Goal: Task Accomplishment & Management: Use online tool/utility

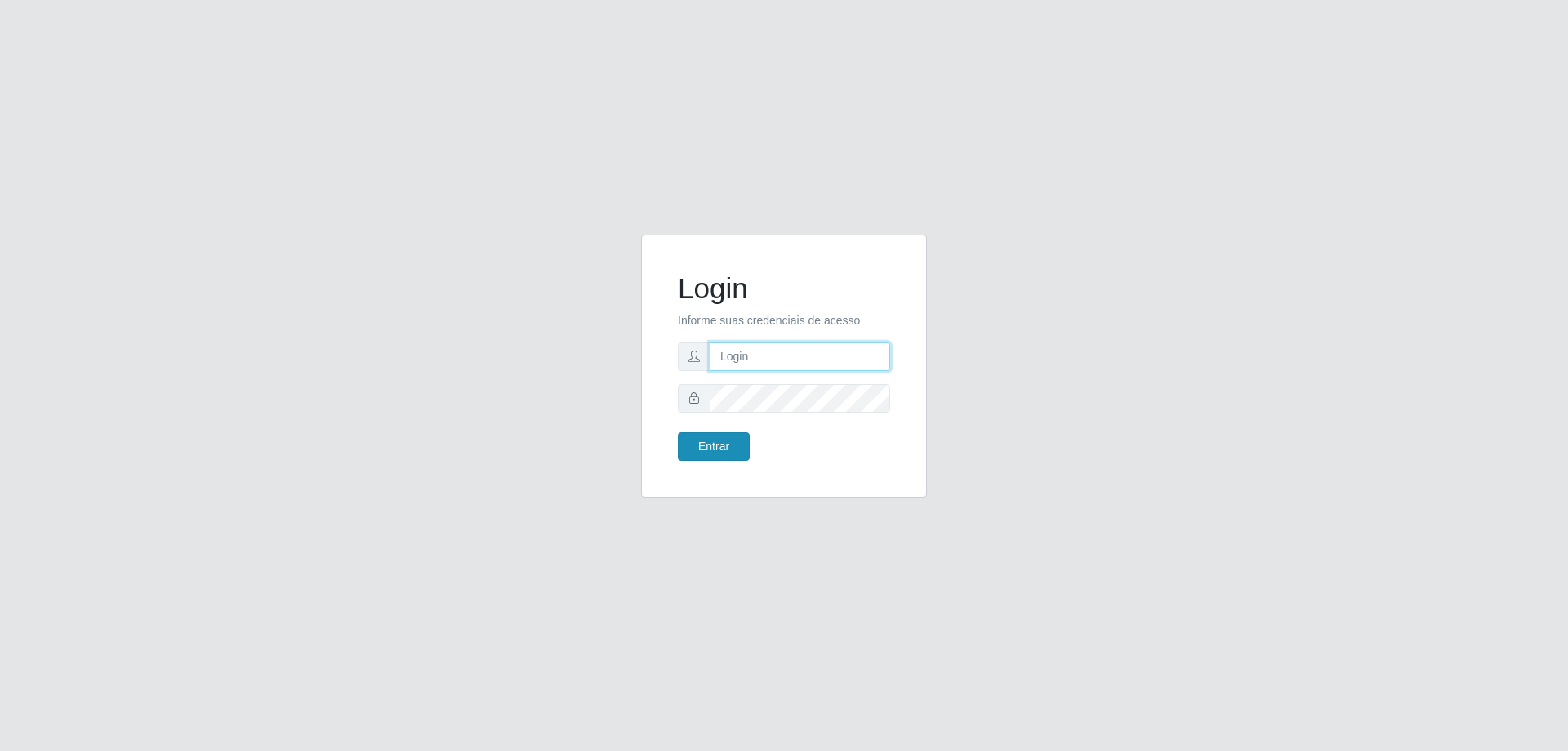
type input "[EMAIL_ADDRESS][DOMAIN_NAME]"
click at [691, 440] on button "Entrar" at bounding box center [712, 447] width 72 height 29
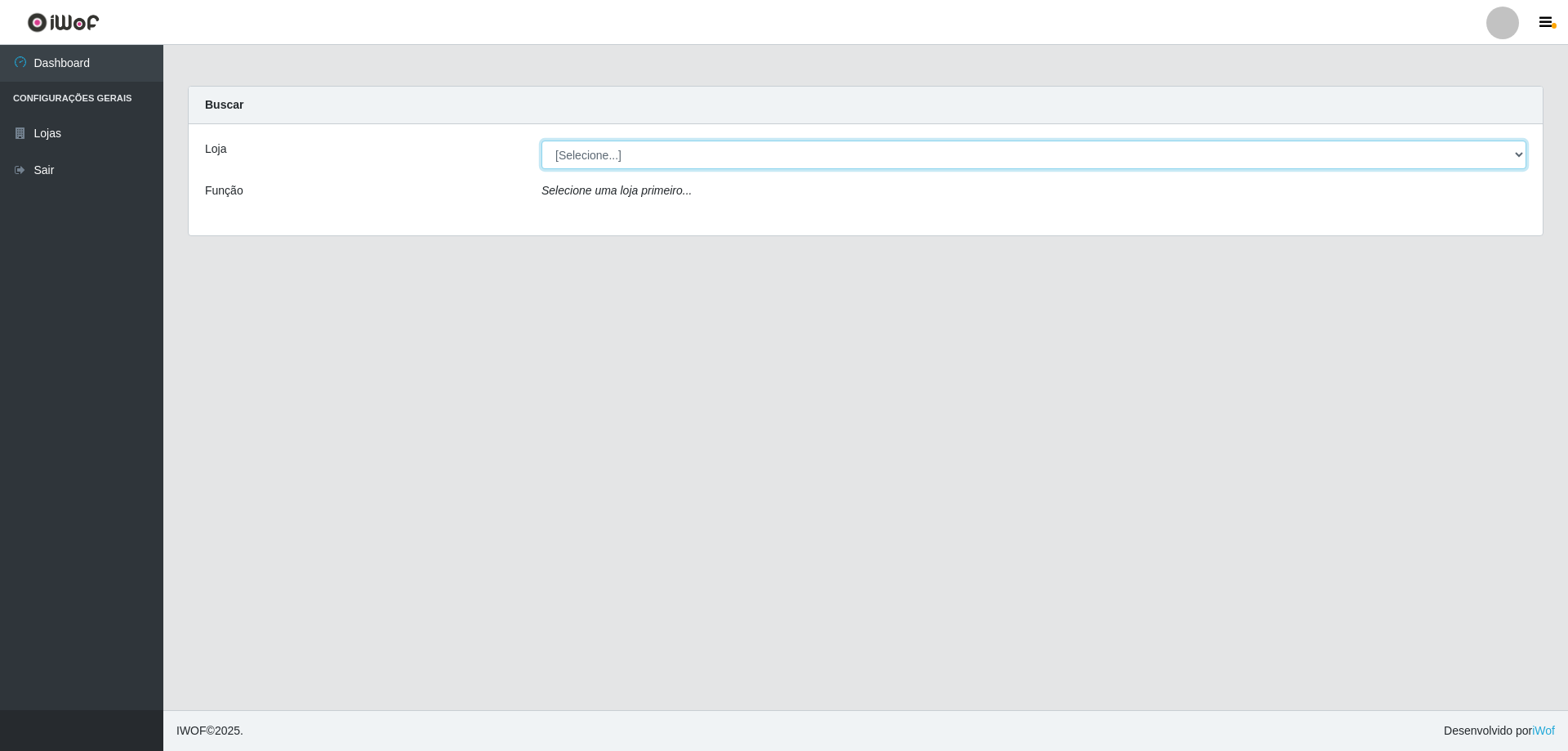
click at [596, 149] on select "[Selecione...] SuperShow Bis - [GEOGRAPHIC_DATA]" at bounding box center [1034, 155] width 984 height 29
select select "59"
click at [542, 140] on select "[Selecione...] SuperShow Bis - [GEOGRAPHIC_DATA]" at bounding box center [1034, 155] width 984 height 29
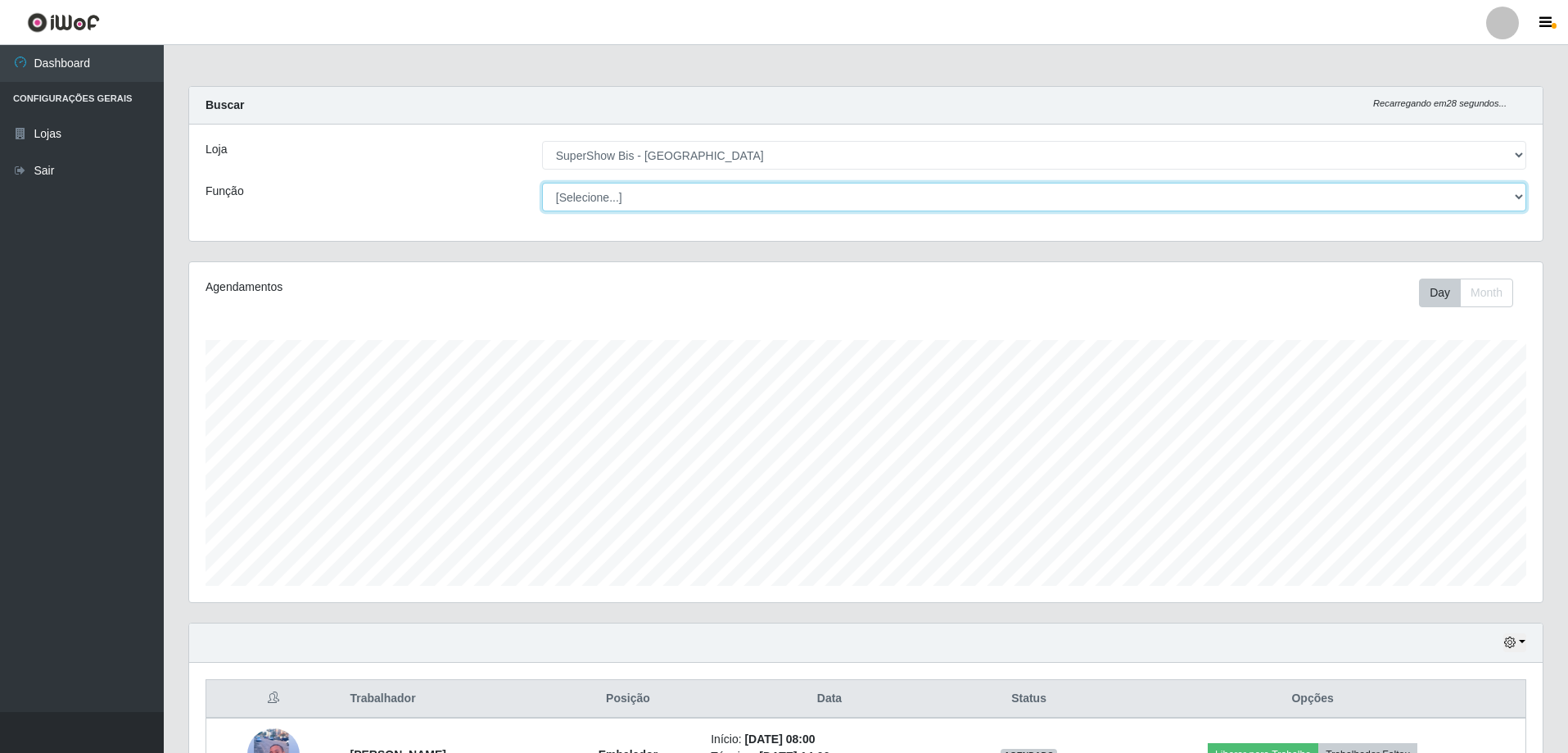
drag, startPoint x: 598, startPoint y: 158, endPoint x: 601, endPoint y: 202, distance: 44.1
click at [601, 202] on select "[Selecione...] ASG ASG + ASG ++ Auxiliar de Cozinha Embalador Embalador + Embal…" at bounding box center [1034, 197] width 984 height 29
click at [601, 203] on select "[Selecione...] ASG ASG + ASG ++ Auxiliar de Cozinha Embalador Embalador + Embal…" at bounding box center [1034, 197] width 984 height 29
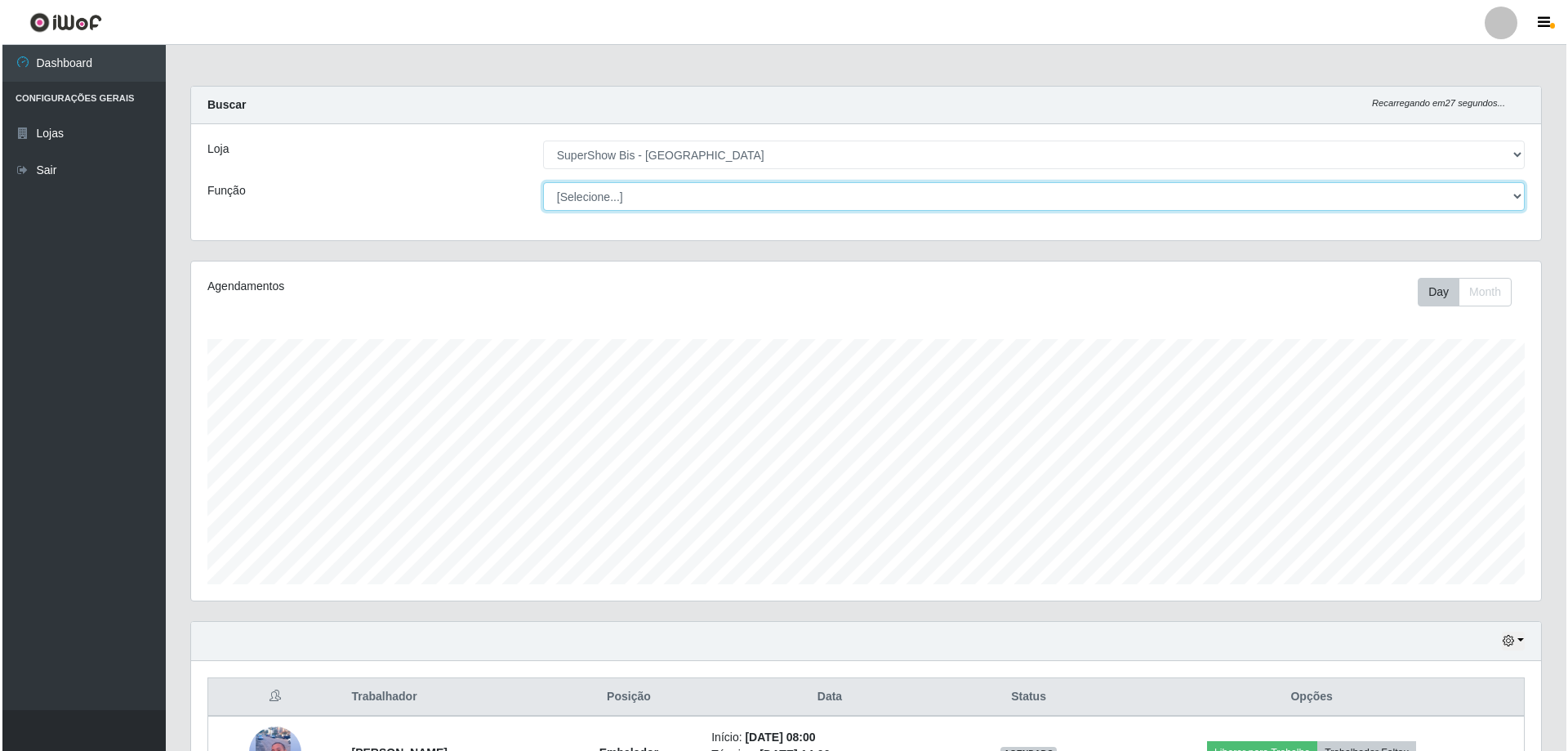
scroll to position [163, 0]
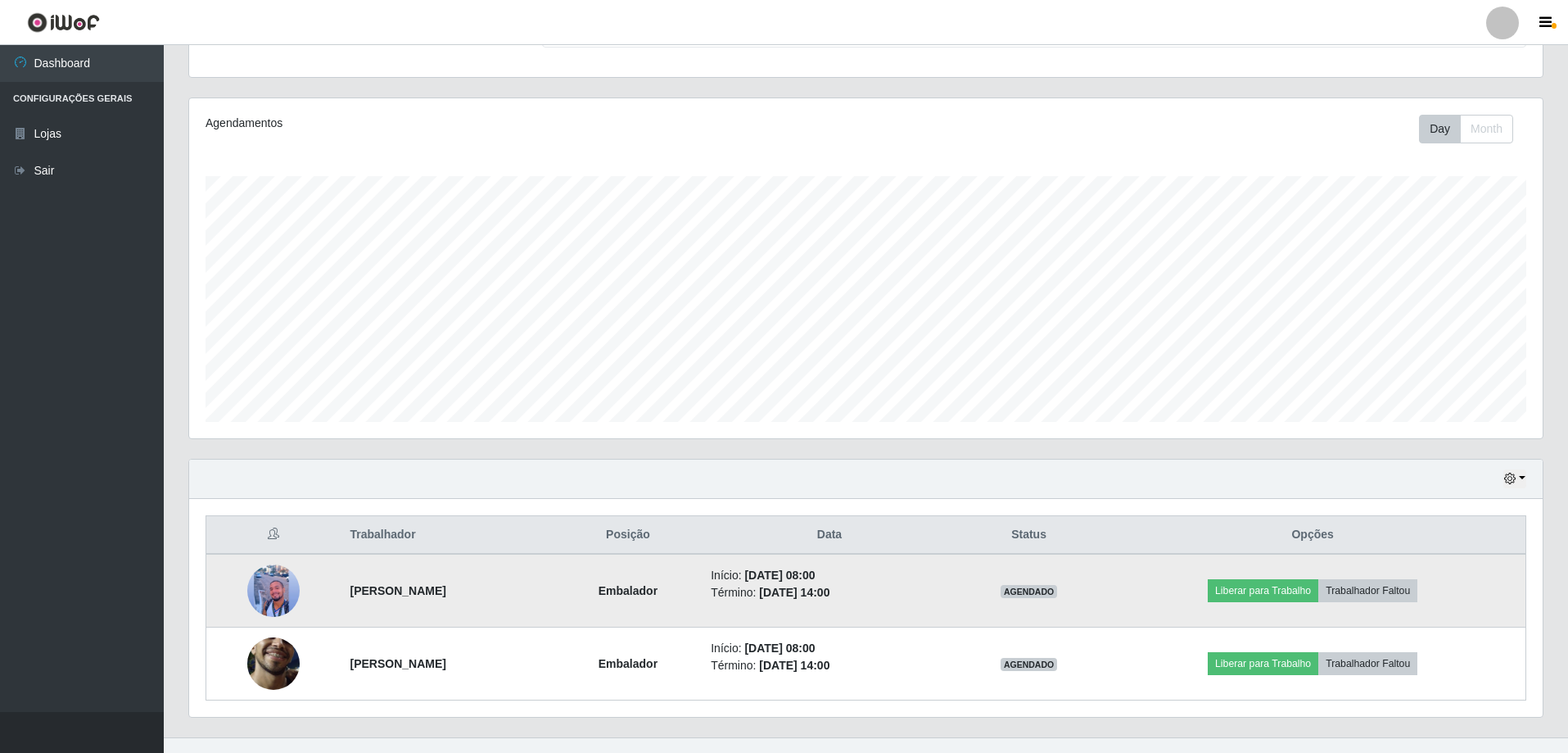
click at [273, 592] on img at bounding box center [274, 591] width 53 height 61
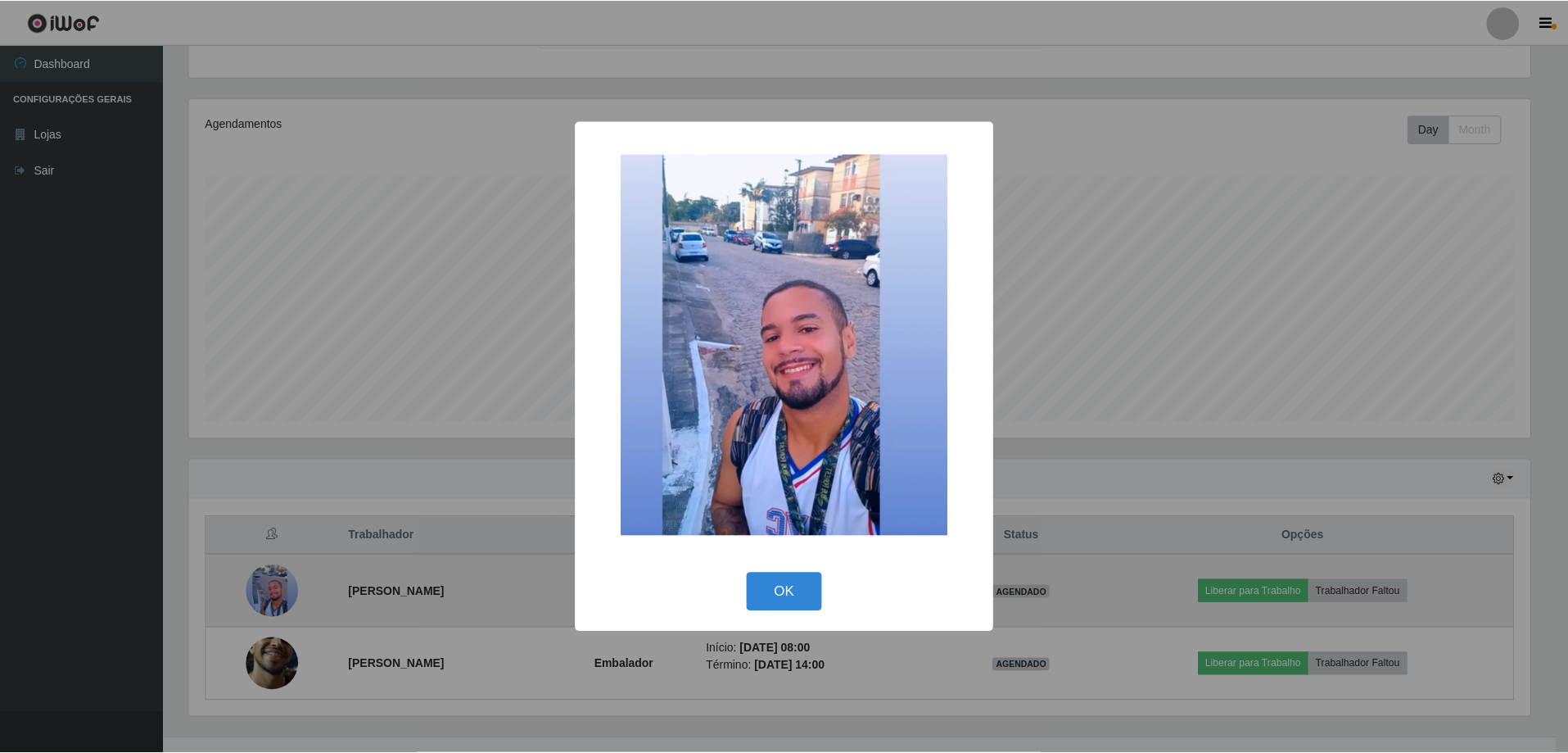
scroll to position [340, 1345]
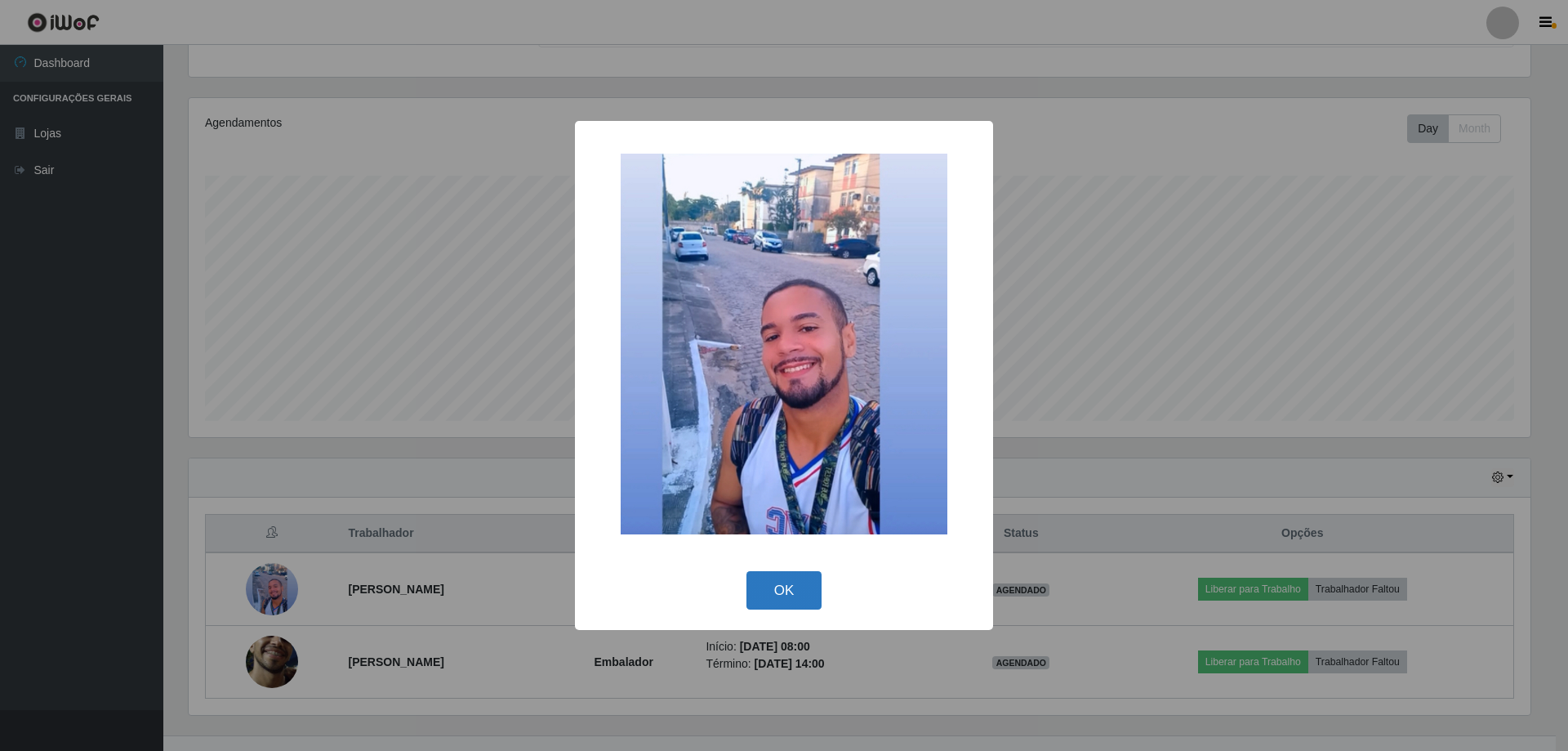
click at [785, 591] on button "OK" at bounding box center [784, 590] width 76 height 38
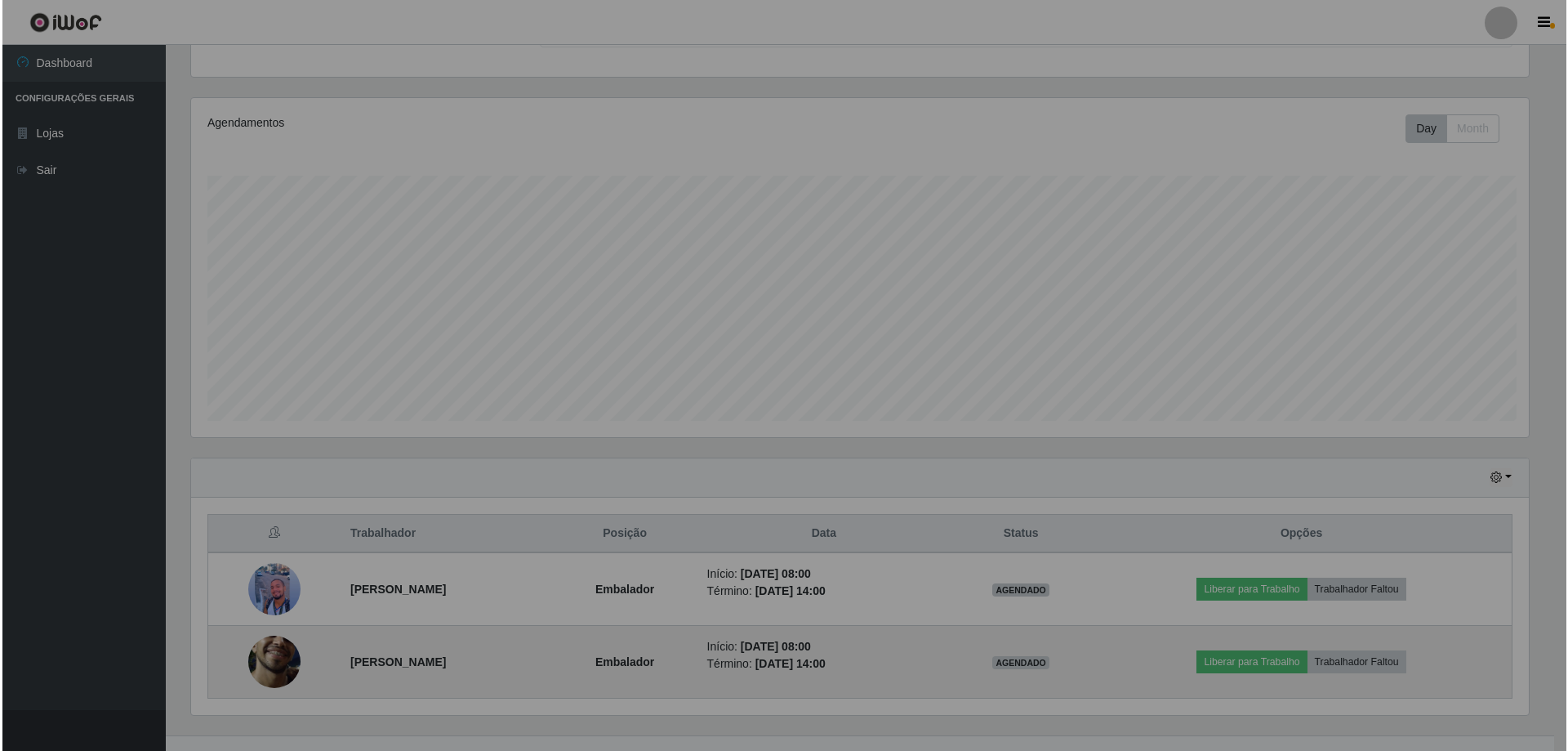
scroll to position [339, 1350]
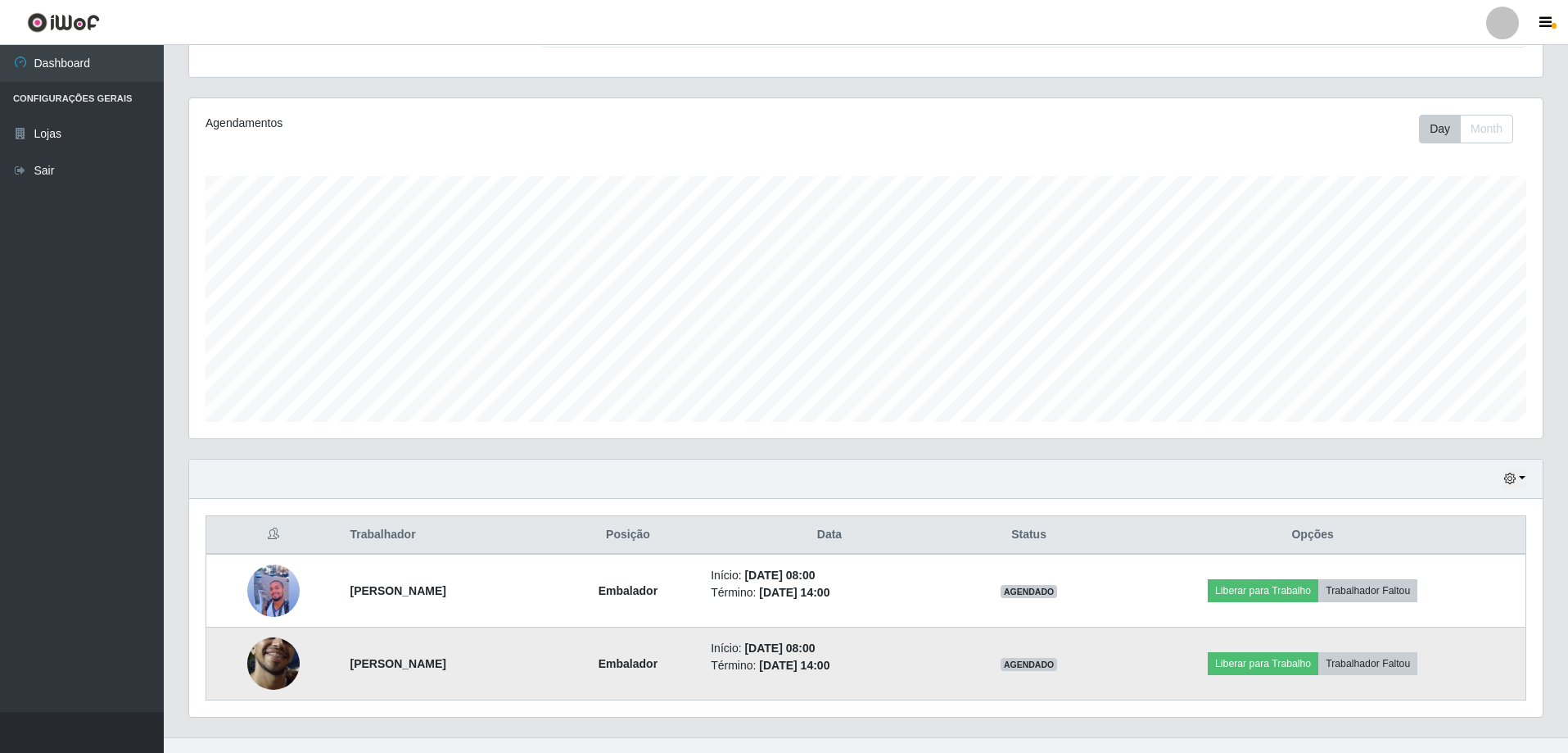
click at [276, 647] on img at bounding box center [274, 664] width 53 height 117
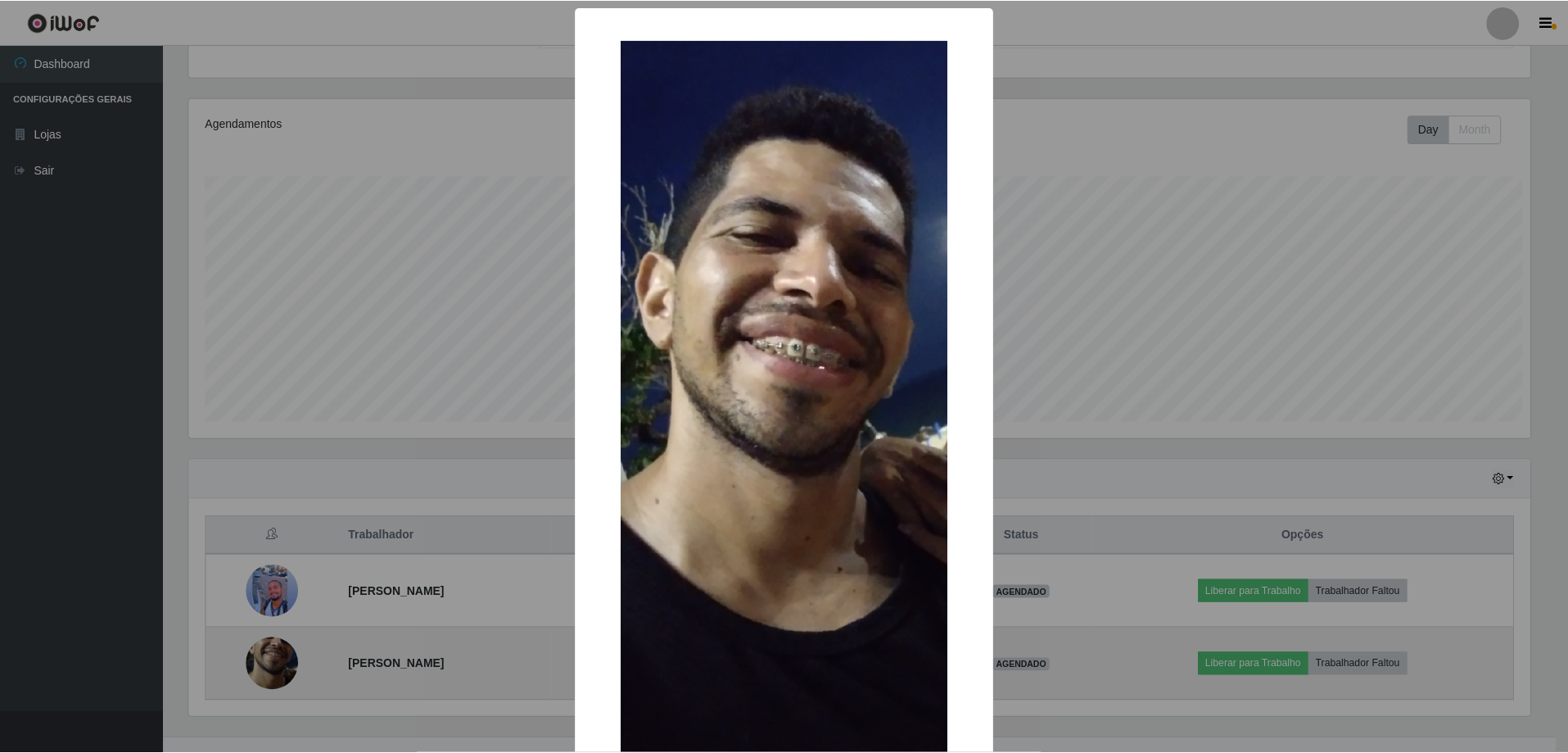
scroll to position [340, 1345]
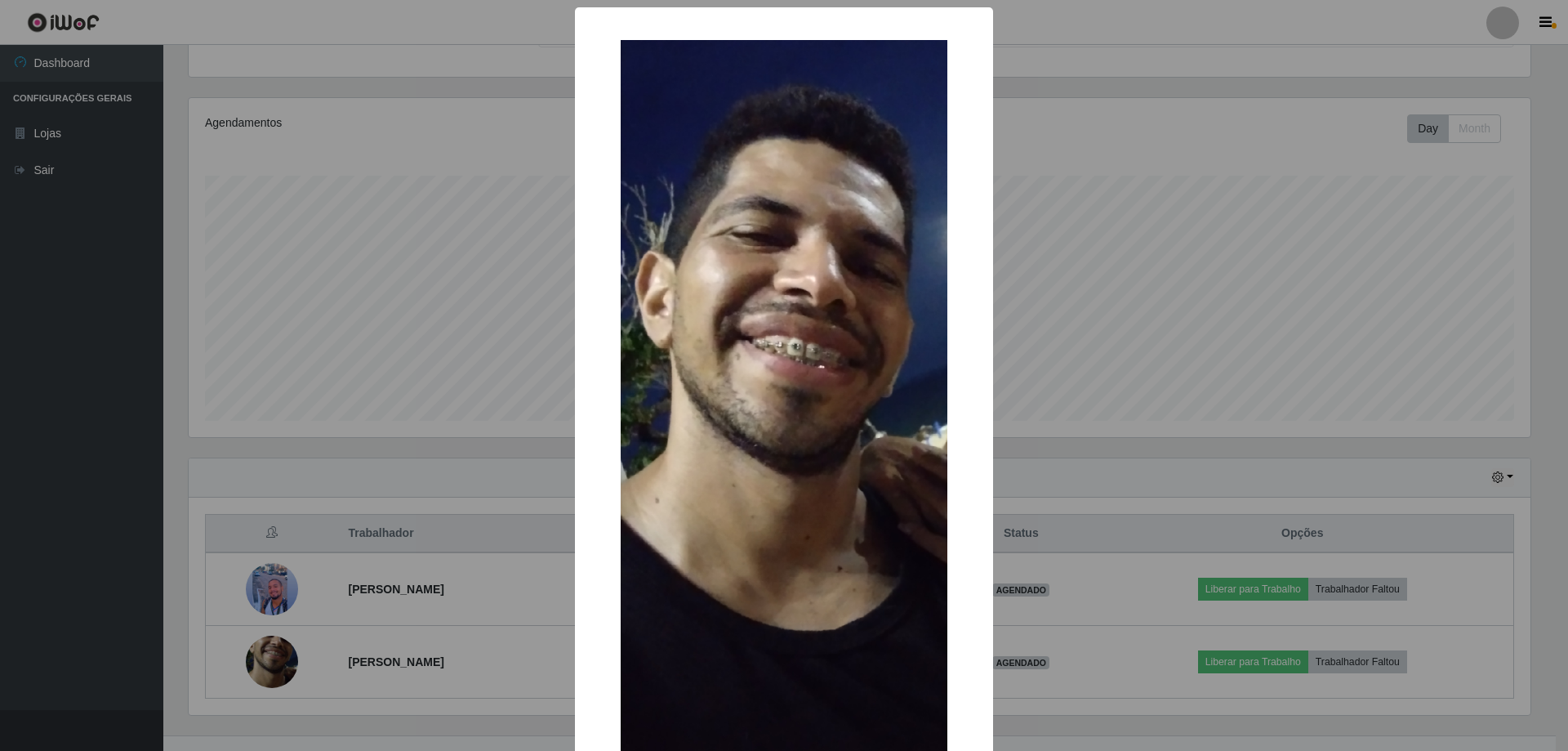
click at [1057, 177] on div "× OK Cancel" at bounding box center [784, 375] width 1568 height 751
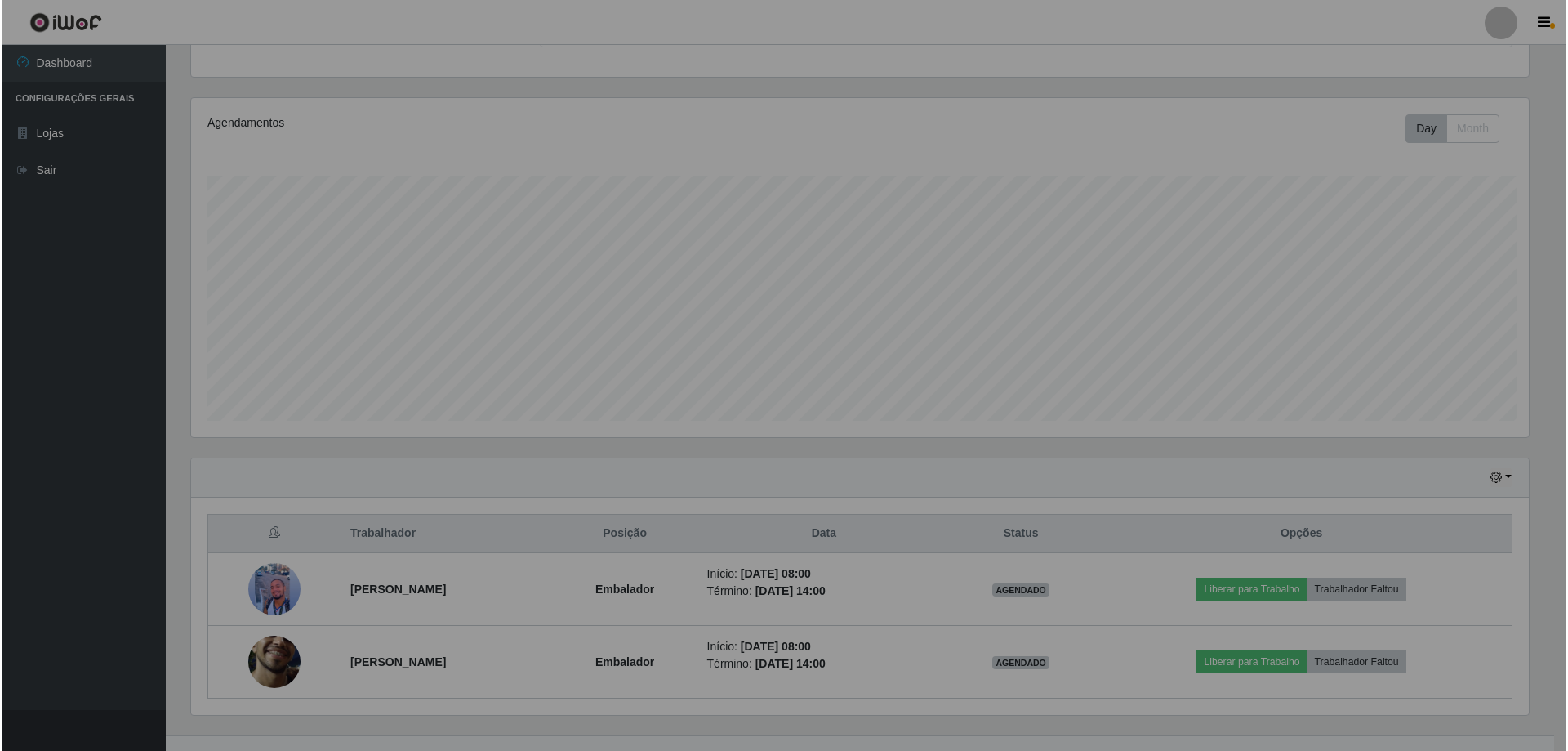
scroll to position [339, 1350]
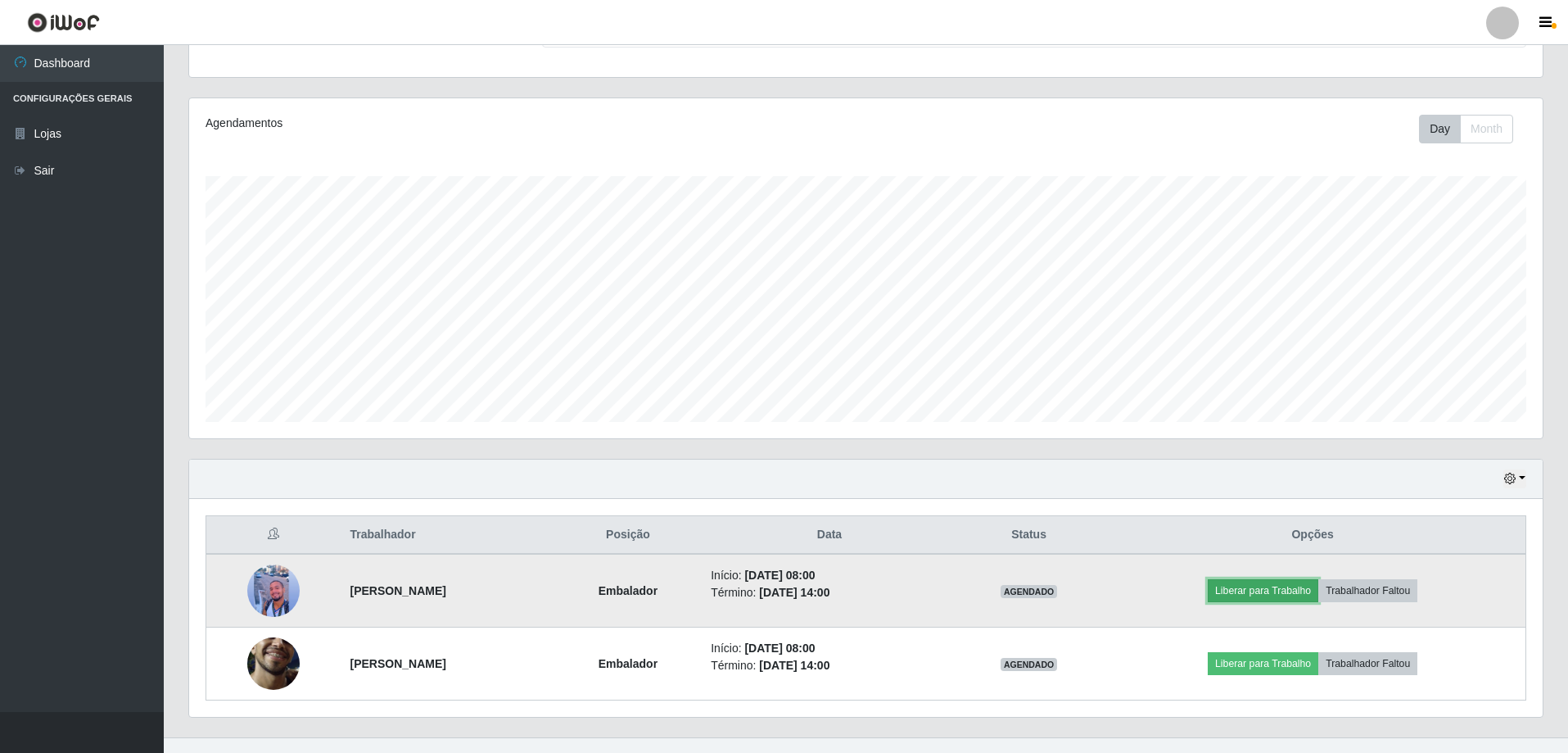
click at [1293, 588] on button "Liberar para Trabalho" at bounding box center [1264, 590] width 111 height 23
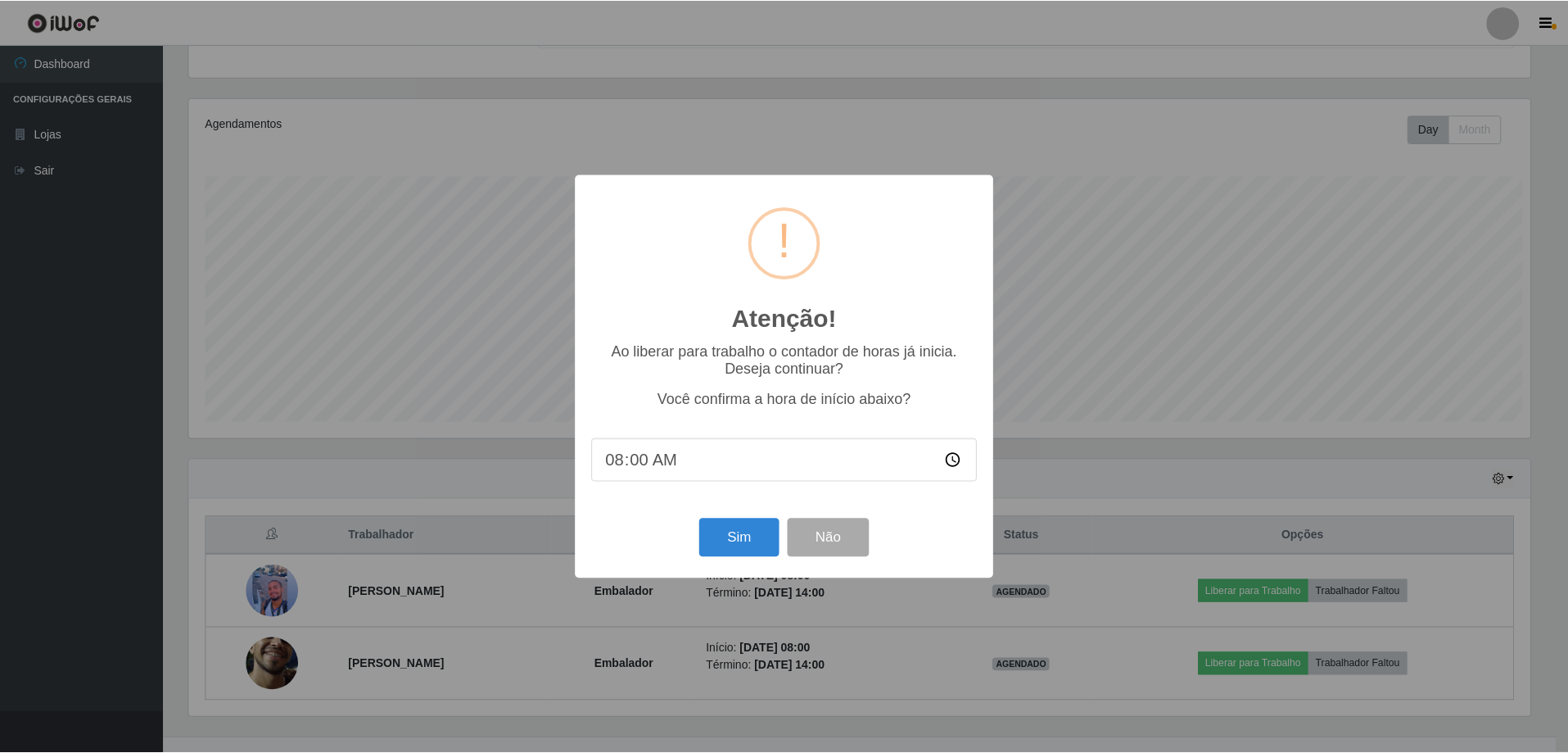
scroll to position [340, 1345]
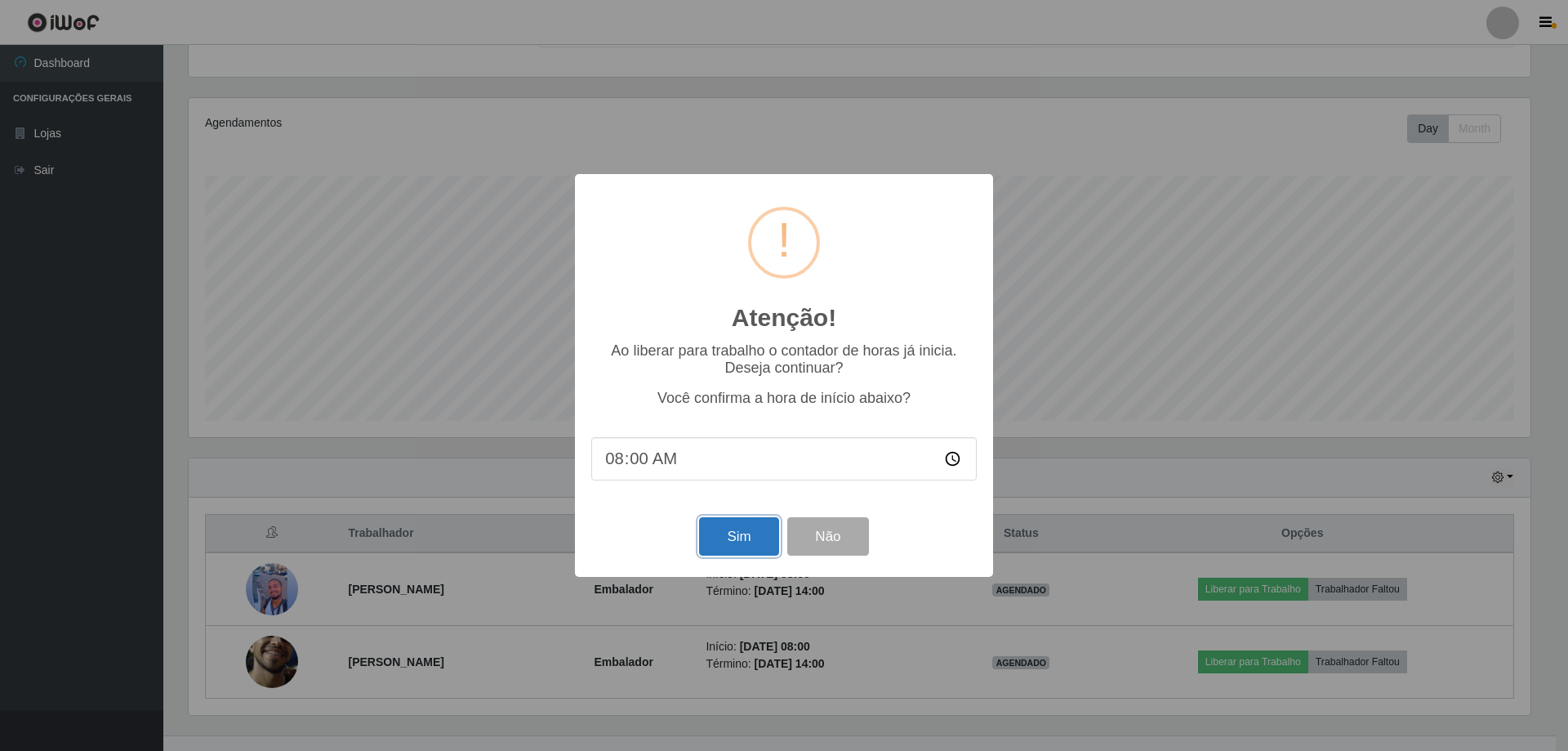
click at [710, 541] on button "Sim" at bounding box center [738, 536] width 79 height 38
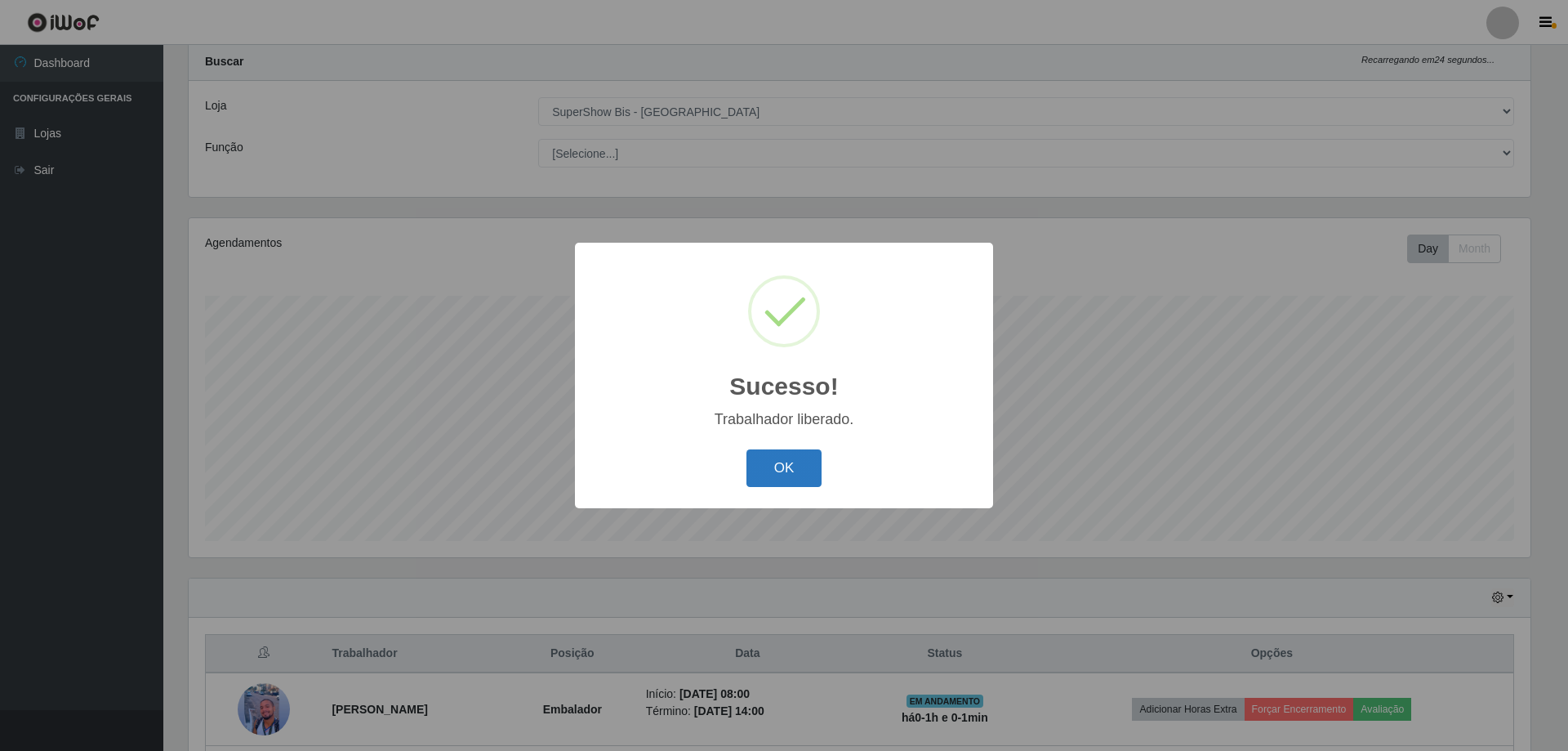
click at [786, 469] on button "OK" at bounding box center [784, 469] width 76 height 38
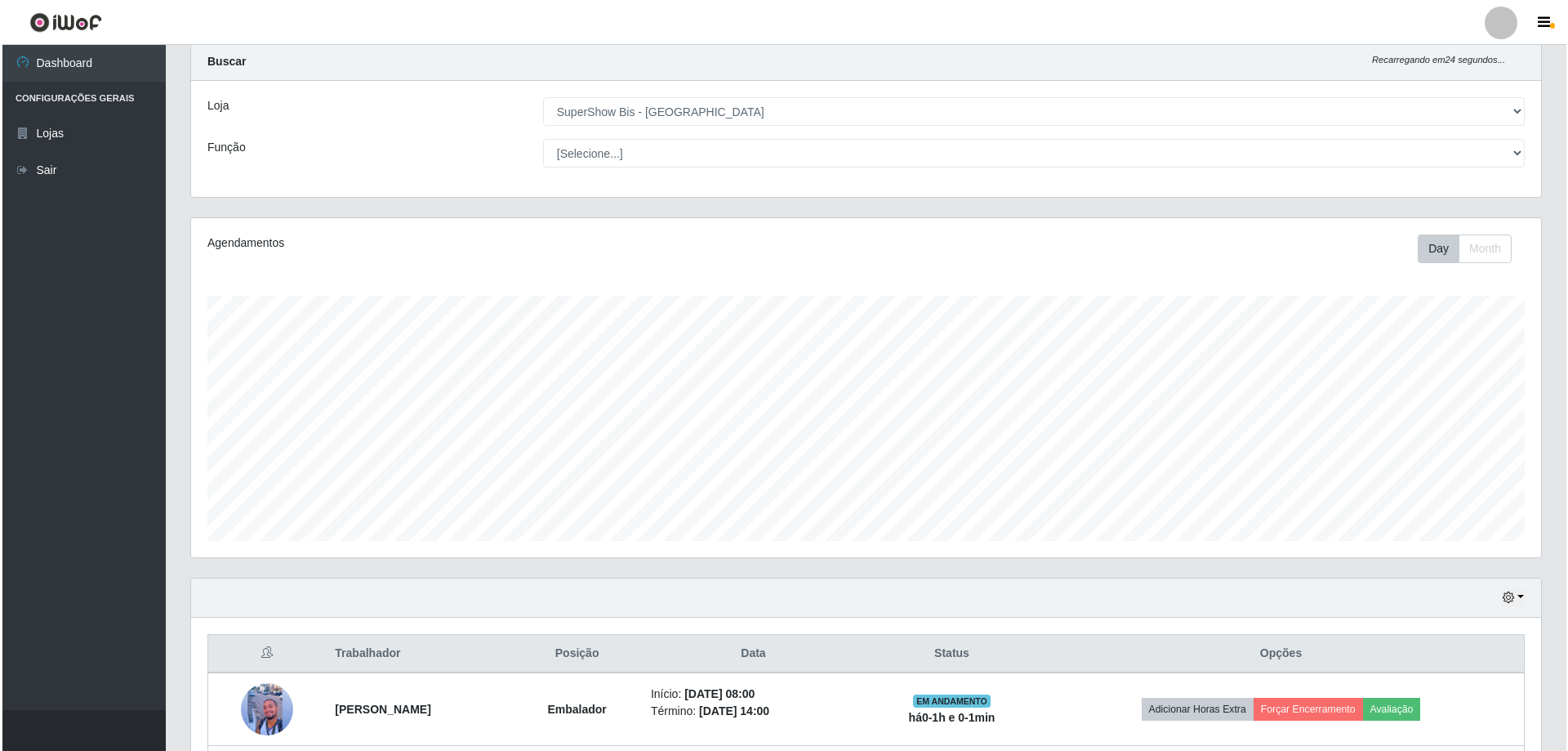
scroll to position [189, 0]
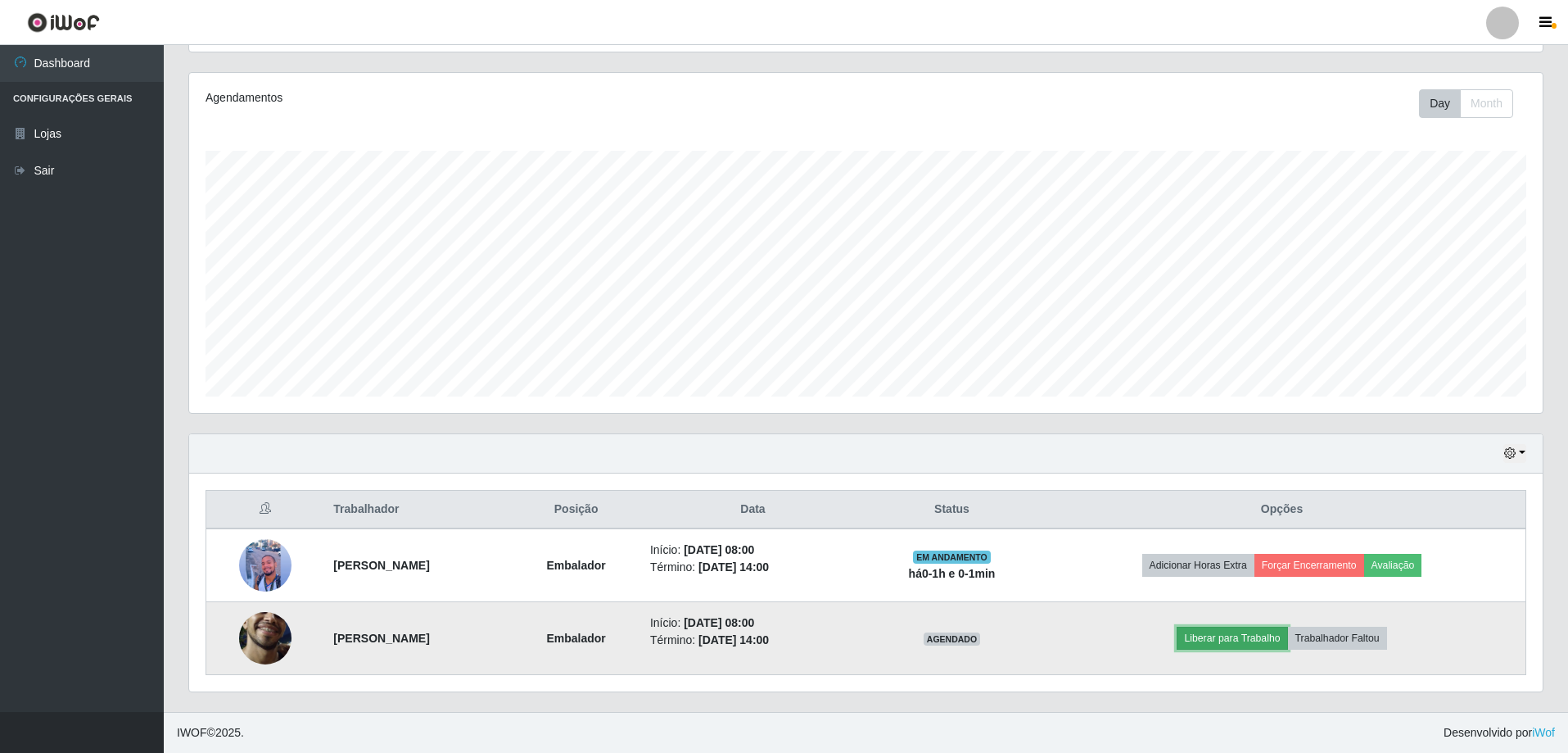
click at [1266, 637] on button "Liberar para Trabalho" at bounding box center [1232, 638] width 111 height 23
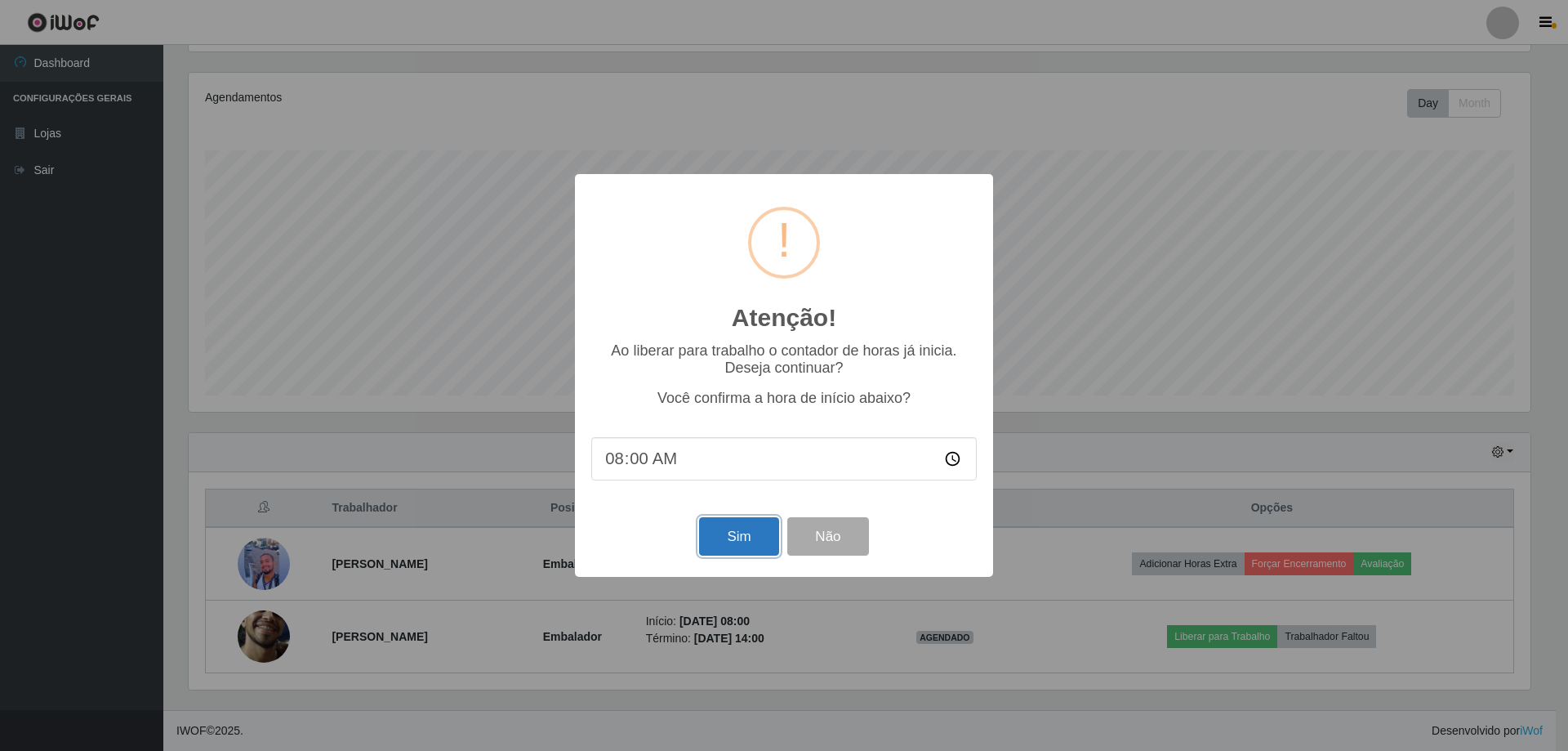
click at [747, 540] on button "Sim" at bounding box center [738, 536] width 79 height 38
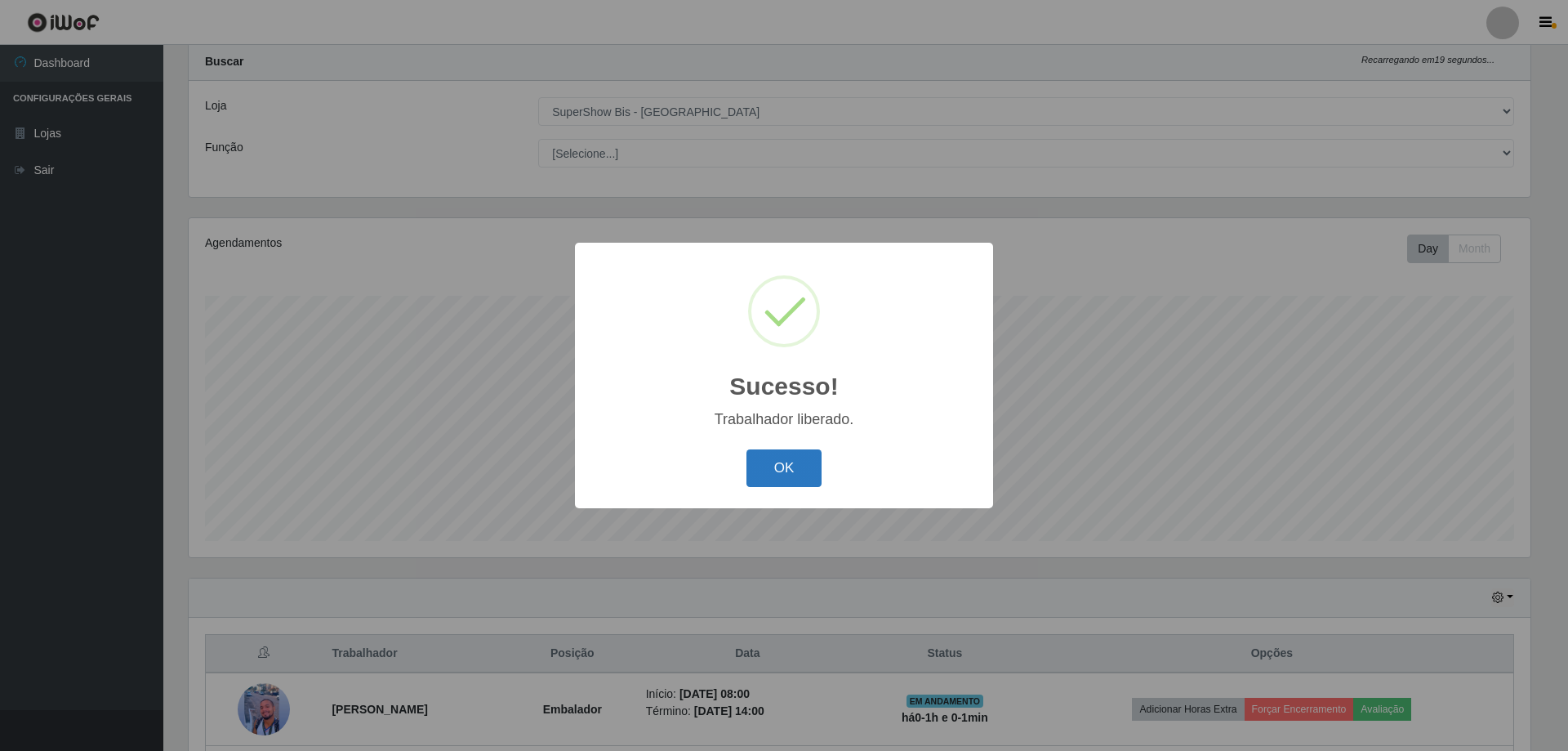
click at [783, 473] on button "OK" at bounding box center [784, 469] width 76 height 38
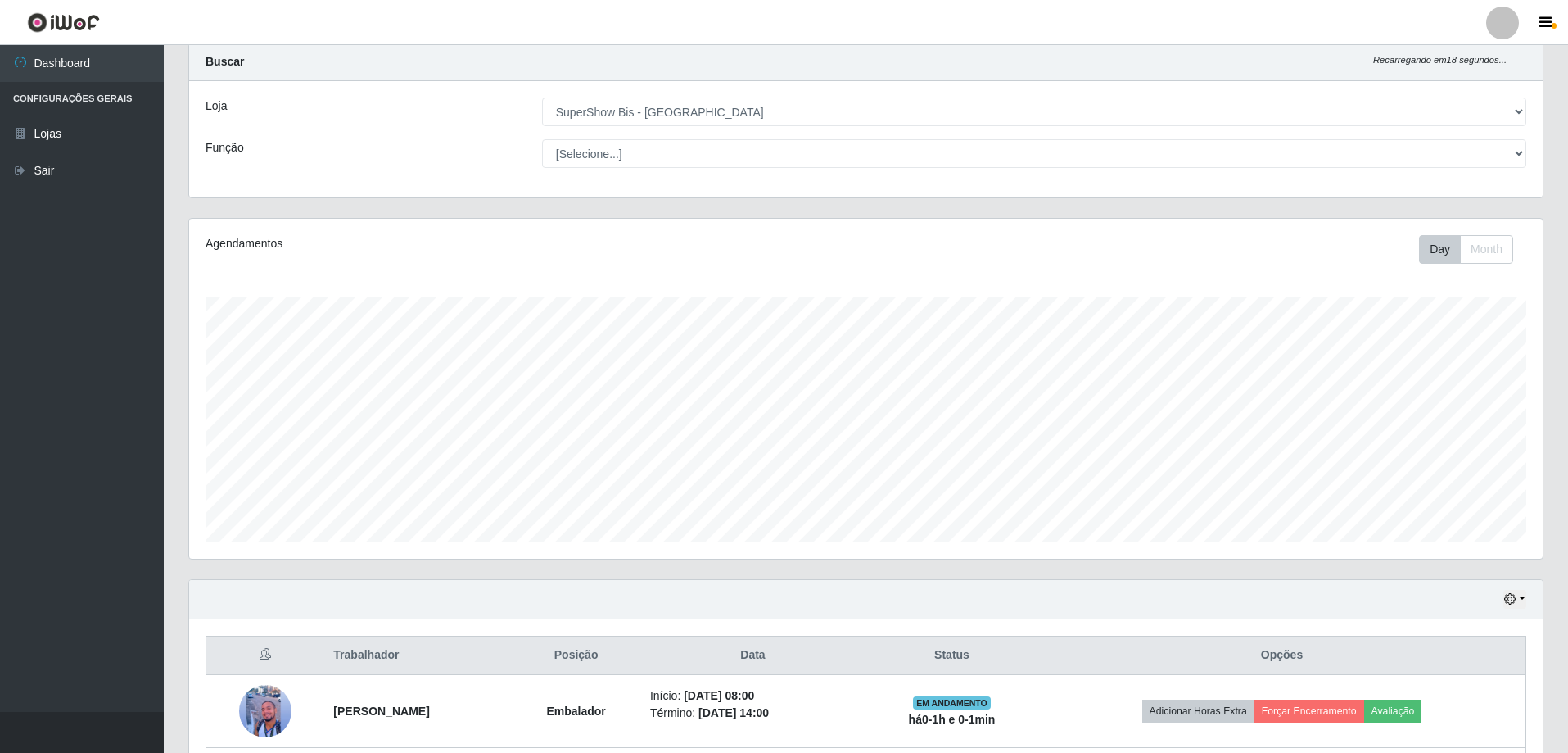
scroll to position [189, 0]
